Goal: Task Accomplishment & Management: Use online tool/utility

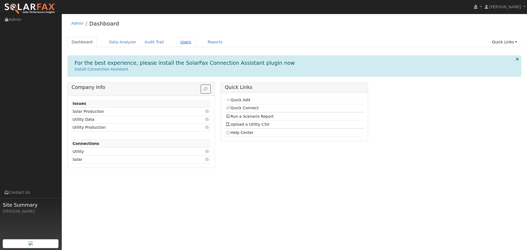
click at [177, 43] on link "Users" at bounding box center [185, 42] width 19 height 10
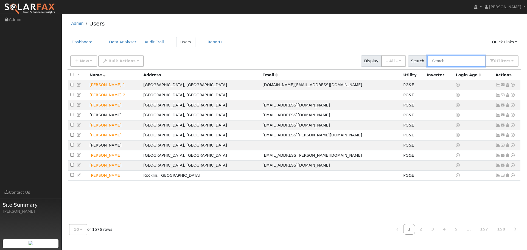
click at [447, 60] on input "text" at bounding box center [456, 60] width 58 height 11
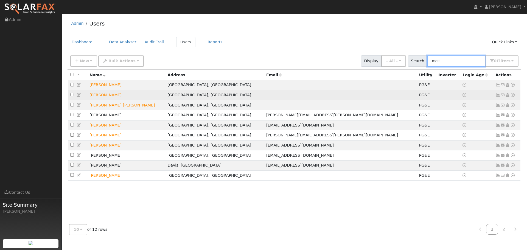
type input "matt"
click at [512, 96] on icon at bounding box center [512, 95] width 5 height 4
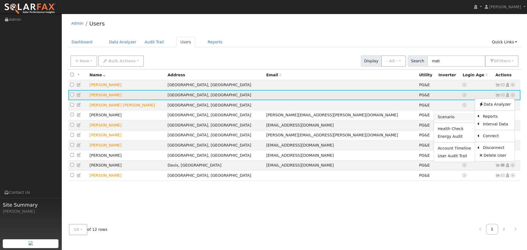
click at [456, 119] on link "Scenario" at bounding box center [454, 117] width 41 height 8
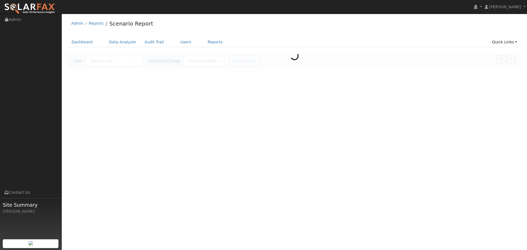
type input "[PERSON_NAME]"
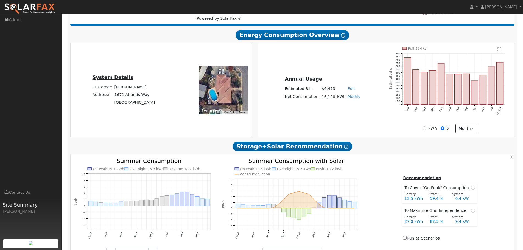
type input "25964"
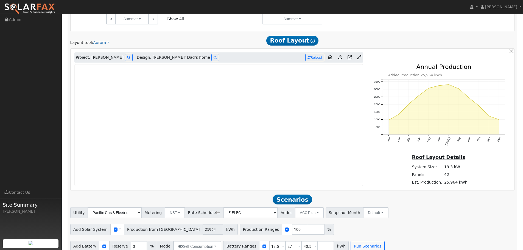
scroll to position [324, 0]
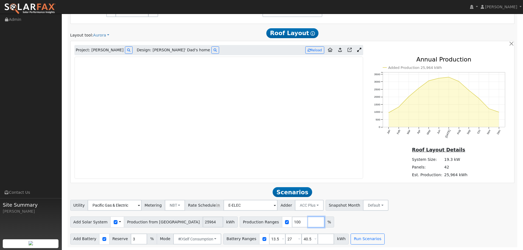
click at [308, 222] on input "number" at bounding box center [316, 222] width 16 height 11
click at [292, 223] on input "100" at bounding box center [300, 222] width 16 height 11
type input "120"
click at [308, 222] on input "number" at bounding box center [316, 222] width 16 height 11
type input "140"
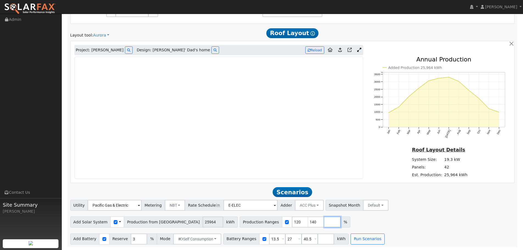
click at [324, 222] on input "number" at bounding box center [332, 222] width 16 height 11
type input "160"
click at [340, 222] on input "number" at bounding box center [348, 222] width 16 height 11
type input "180"
drag, startPoint x: 270, startPoint y: 239, endPoint x: 259, endPoint y: 240, distance: 10.2
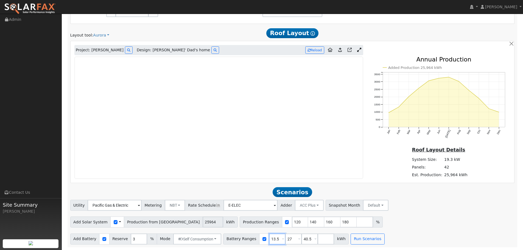
click at [259, 240] on div "Battery Ranges 13.5 Overrides Reserve % Mode None None Self Consumption Peak Sa…" at bounding box center [285, 239] width 125 height 11
type input "24"
click at [319, 239] on input "number" at bounding box center [326, 239] width 16 height 11
type input "32"
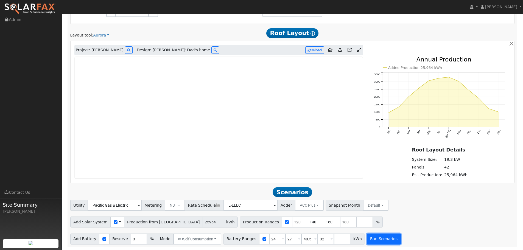
type input "40.5"
click at [376, 240] on button "Run Scenarios" at bounding box center [384, 239] width 34 height 11
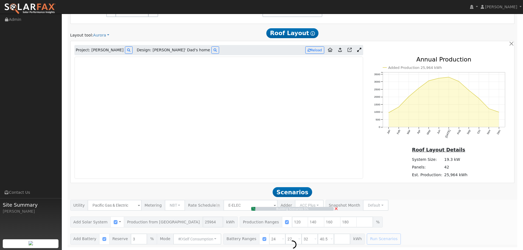
type input "20.8"
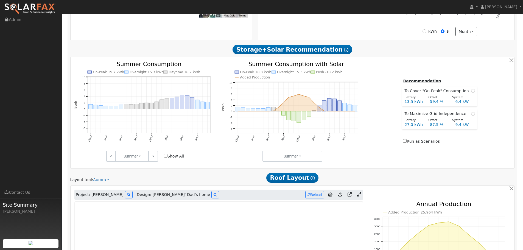
scroll to position [187, 0]
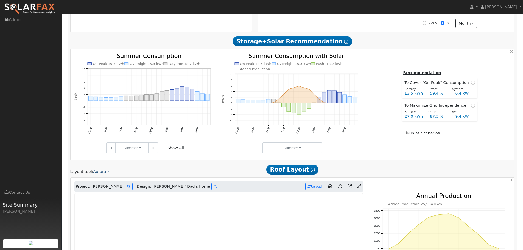
click at [104, 171] on link "Aurora" at bounding box center [101, 172] width 16 height 6
click at [116, 181] on link "Google Solar" at bounding box center [111, 182] width 38 height 8
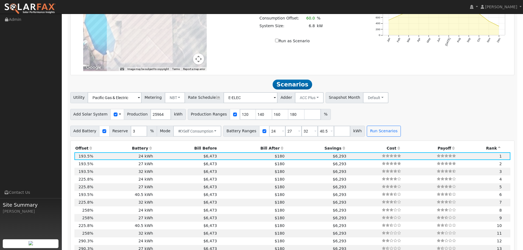
scroll to position [412, 0]
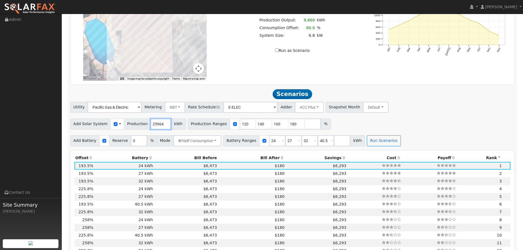
drag, startPoint x: 156, startPoint y: 124, endPoint x: 139, endPoint y: 123, distance: 17.6
click at [139, 123] on div "Add Solar System Use CSV Data Production 25964 kWh" at bounding box center [128, 124] width 116 height 11
type input "16100"
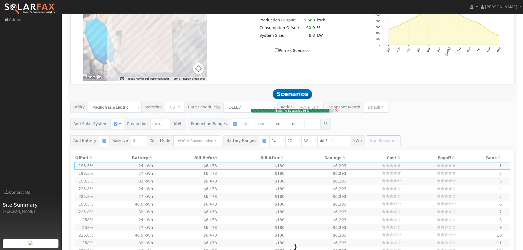
type input "17.2"
type input "$60,107"
type input "$32,400"
type input "$27,752"
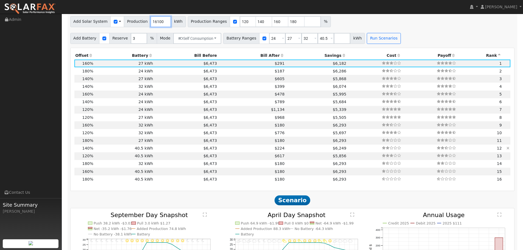
scroll to position [512, 0]
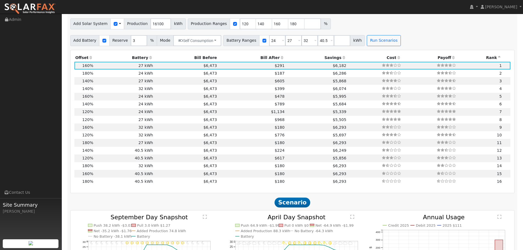
click at [266, 57] on th "Bill After" at bounding box center [252, 58] width 68 height 8
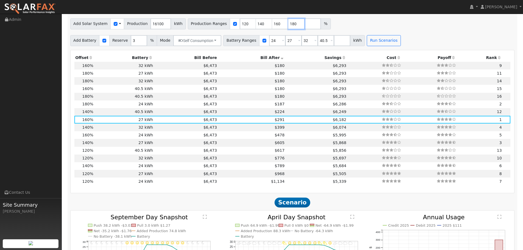
drag, startPoint x: 286, startPoint y: 25, endPoint x: 266, endPoint y: 23, distance: 19.5
click at [266, 23] on div "Production Ranges 120 140 160 180 %" at bounding box center [259, 23] width 143 height 11
drag, startPoint x: 236, startPoint y: 23, endPoint x: 223, endPoint y: 27, distance: 13.8
click at [223, 27] on div "Production Ranges 120 140 160 %" at bounding box center [251, 23] width 127 height 11
click at [240, 25] on input "120" at bounding box center [248, 23] width 16 height 11
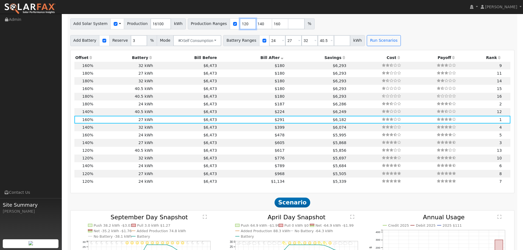
drag, startPoint x: 237, startPoint y: 25, endPoint x: 234, endPoint y: 25, distance: 3.0
click at [240, 25] on input "120" at bounding box center [248, 23] width 16 height 11
click at [240, 24] on input "201" at bounding box center [248, 23] width 16 height 11
type input "140"
type input "160"
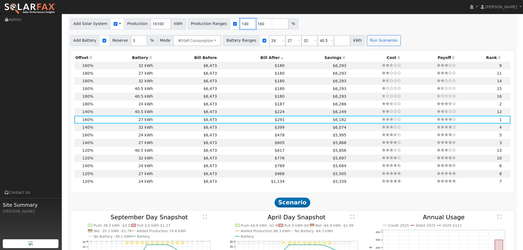
type input "140"
click at [272, 23] on input "number" at bounding box center [280, 23] width 16 height 11
type input "155"
type input "160"
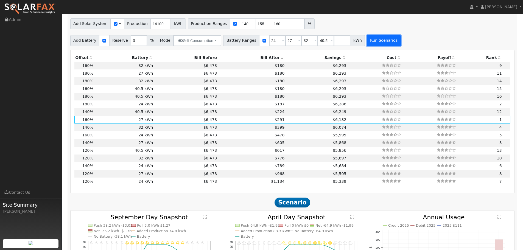
click at [379, 40] on button "Run Scenarios" at bounding box center [384, 40] width 34 height 11
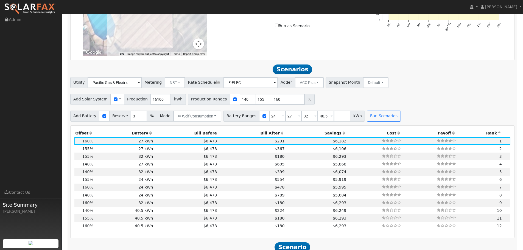
scroll to position [430, 0]
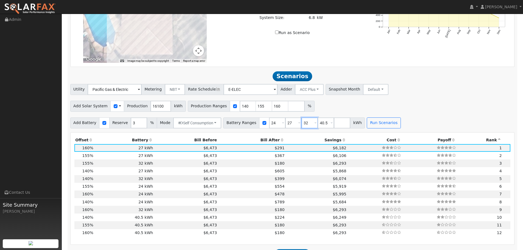
drag, startPoint x: 299, startPoint y: 122, endPoint x: 294, endPoint y: 123, distance: 5.4
click at [301, 123] on input "32" at bounding box center [309, 122] width 16 height 11
type input "40.5"
drag, startPoint x: 269, startPoint y: 123, endPoint x: 263, endPoint y: 125, distance: 6.5
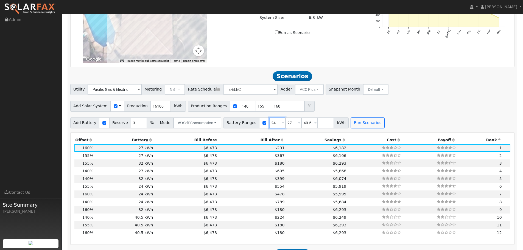
click at [269, 125] on input "24" at bounding box center [277, 122] width 16 height 11
type input "27"
type input "40.5"
type input "27"
click at [343, 123] on button "Run Scenarios" at bounding box center [351, 122] width 34 height 11
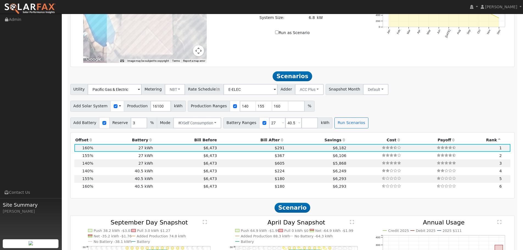
click at [266, 142] on th "Bill After" at bounding box center [252, 140] width 68 height 8
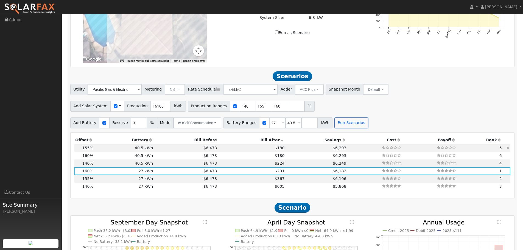
click at [93, 148] on td "155%" at bounding box center [84, 148] width 20 height 8
type input "16.6"
type input "$58,228"
type input "$48,600"
type input "$32,048"
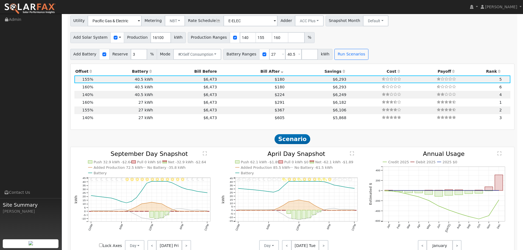
scroll to position [484, 0]
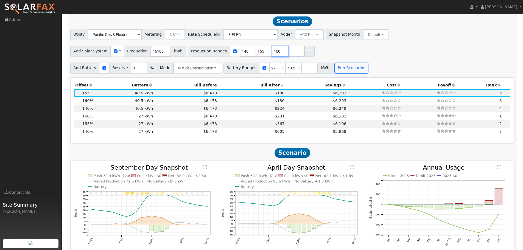
drag, startPoint x: 270, startPoint y: 52, endPoint x: 232, endPoint y: 50, distance: 38.2
click at [245, 50] on div "Production Ranges 140 155 160 %" at bounding box center [251, 51] width 127 height 11
drag, startPoint x: 253, startPoint y: 50, endPoint x: 239, endPoint y: 51, distance: 14.8
click at [239, 52] on div "Production Ranges 140 155 %" at bounding box center [243, 51] width 111 height 11
drag, startPoint x: 237, startPoint y: 51, endPoint x: 223, endPoint y: 51, distance: 14.0
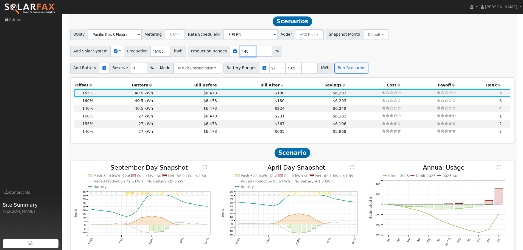
click at [223, 51] on div "Production Ranges 140 %" at bounding box center [235, 51] width 94 height 11
type input "182"
drag, startPoint x: 268, startPoint y: 69, endPoint x: 261, endPoint y: 68, distance: 7.2
click at [269, 69] on input "27" at bounding box center [277, 68] width 16 height 11
type input "40.5"
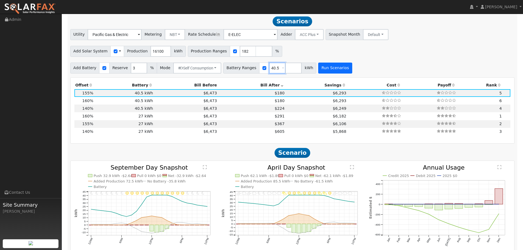
type input "40.5"
click at [322, 69] on button "Run Scenarios" at bounding box center [335, 68] width 34 height 11
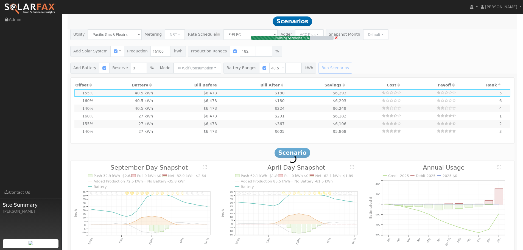
type input "19.5"
type input "$68,371"
type input "$35,091"
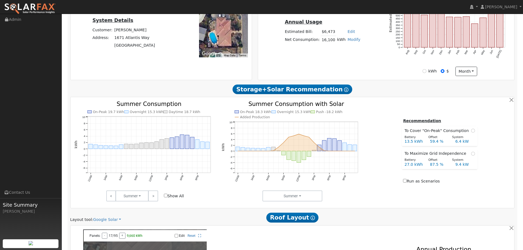
scroll to position [0, 0]
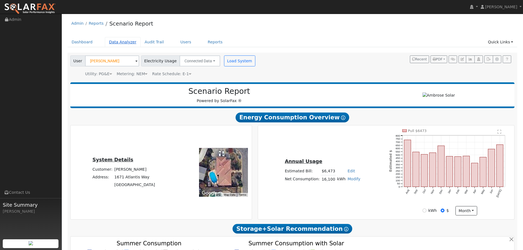
click at [119, 42] on link "Data Analyzer" at bounding box center [123, 42] width 36 height 10
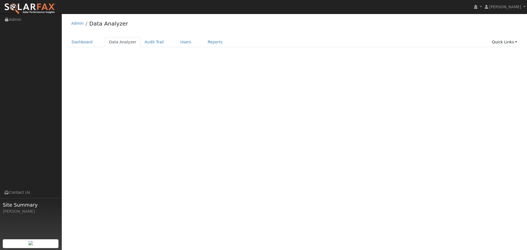
select select "7"
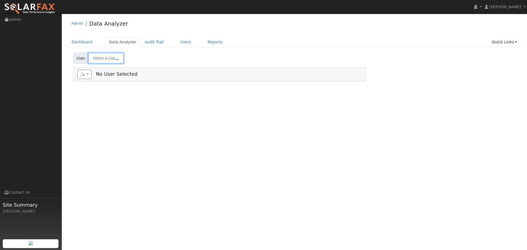
type input "[PERSON_NAME]"
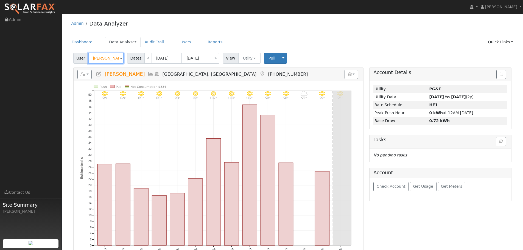
click at [107, 58] on input "[PERSON_NAME]" at bounding box center [106, 58] width 36 height 11
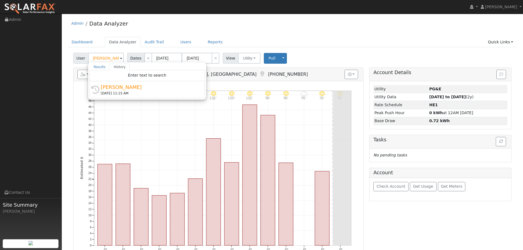
click at [268, 37] on ul "Dashboard Data Analyzer Audit Trail Users Reports Quick Links Quick Add Quick C…" at bounding box center [293, 42] width 450 height 10
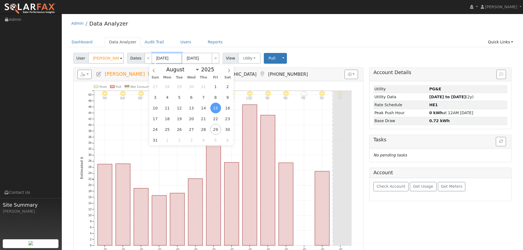
click at [164, 61] on body "Zach Moore Zach Moore Profile My Company Help Center Terms Of Service See What'…" at bounding box center [261, 170] width 523 height 312
click at [215, 72] on span at bounding box center [217, 70] width 4 height 3
type input "2024"
click at [205, 88] on span "1" at bounding box center [203, 86] width 11 height 11
type input "08/01/2024"
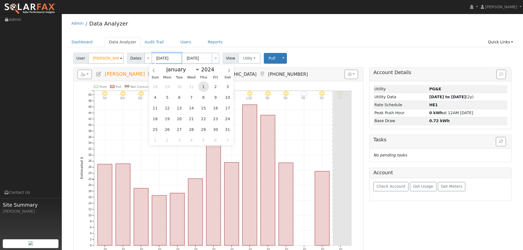
type input "08/31/2024"
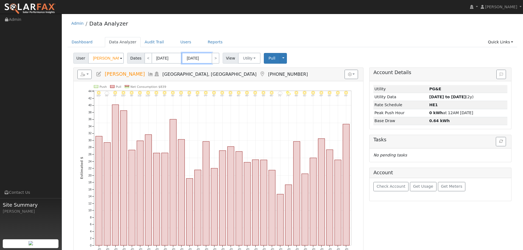
click at [198, 60] on input "08/31/2024" at bounding box center [197, 58] width 30 height 11
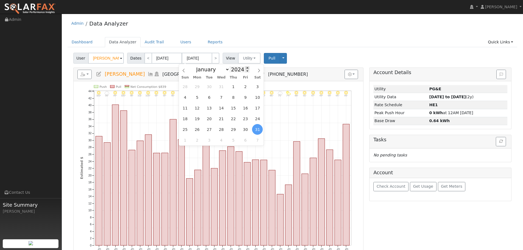
click at [245, 68] on span at bounding box center [247, 67] width 4 height 3
type input "2025"
click at [232, 87] on span "31" at bounding box center [233, 86] width 11 height 11
type input "07/31/2025"
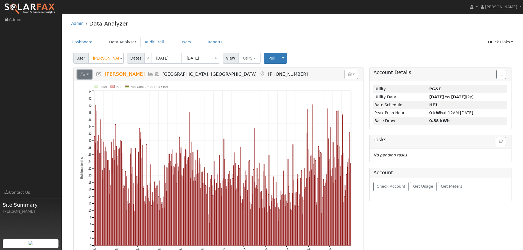
click at [87, 74] on button "button" at bounding box center [84, 74] width 15 height 9
click at [251, 72] on h5 "Reports Scenario Health Check Energy Audit Account Timeline User Audit Trail In…" at bounding box center [218, 74] width 282 height 9
click at [249, 58] on button "Utility" at bounding box center [249, 58] width 23 height 11
click at [351, 77] on button "button" at bounding box center [350, 74] width 13 height 9
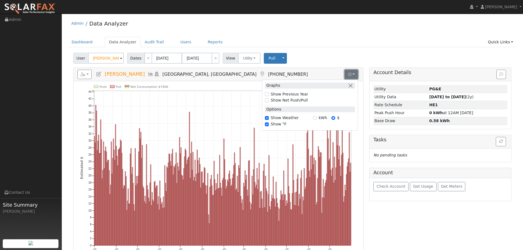
click at [351, 77] on button "button" at bounding box center [350, 74] width 13 height 9
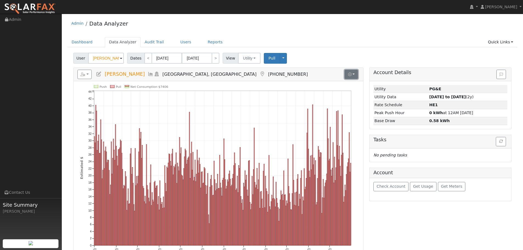
click at [348, 71] on button "button" at bounding box center [350, 74] width 13 height 9
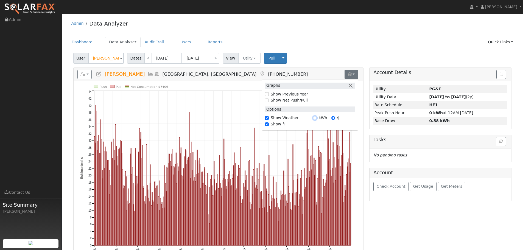
click at [314, 118] on input "kWh" at bounding box center [315, 118] width 4 height 4
radio input "true"
radio input "false"
click at [170, 87] on text "Net Consumption 16,099 kWh" at bounding box center [153, 87] width 47 height 4
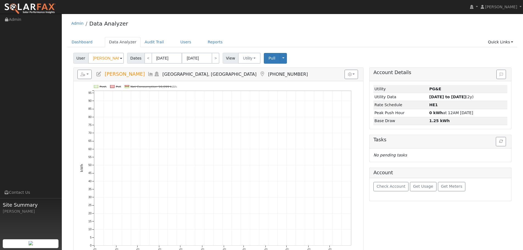
click at [186, 85] on div "Push Pull Net Consumption 16,099 kWh Thu 8/01 Sun 9/01 Tue 10/01 Fri 11/01 Sun …" at bounding box center [219, 171] width 290 height 181
click at [165, 86] on line at bounding box center [150, 86] width 41 height 0
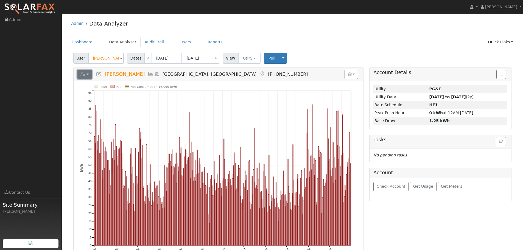
click at [83, 74] on icon "button" at bounding box center [82, 74] width 5 height 4
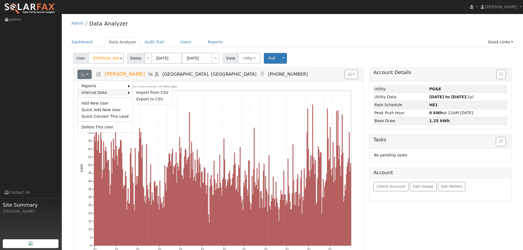
click at [99, 89] on link "Interval Data" at bounding box center [103, 92] width 51 height 7
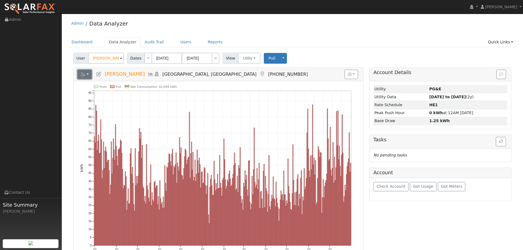
click at [84, 73] on icon "button" at bounding box center [82, 74] width 5 height 4
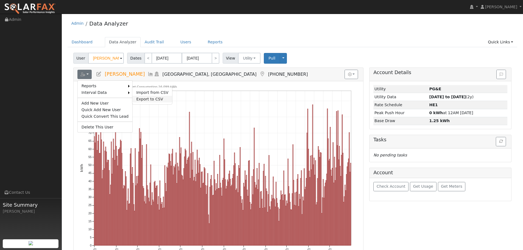
click at [138, 99] on link "Export to CSV" at bounding box center [152, 99] width 40 height 7
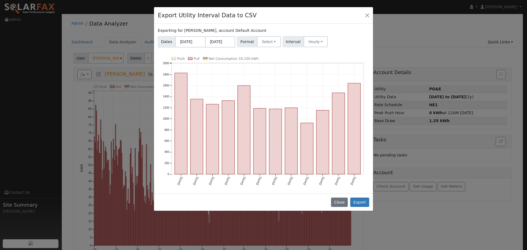
click at [264, 35] on div "Dates 08/01/2024 07/31/2025 Format Select Generic PG&E SCE SDGE Aurora Energy T…" at bounding box center [263, 40] width 213 height 13
click at [270, 44] on button "Select" at bounding box center [269, 41] width 24 height 11
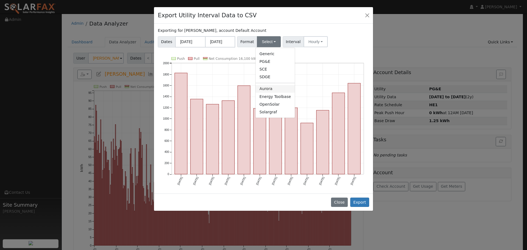
click at [267, 89] on link "Aurora" at bounding box center [275, 89] width 39 height 8
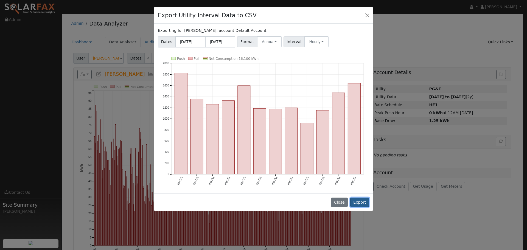
click at [361, 203] on button "Export" at bounding box center [359, 202] width 19 height 9
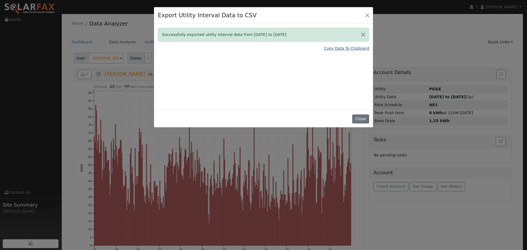
click at [361, 50] on link "Copy Data To Clipboard" at bounding box center [346, 49] width 45 height 6
click at [363, 118] on button "Close" at bounding box center [360, 118] width 17 height 9
